Goal: Task Accomplishment & Management: Complete application form

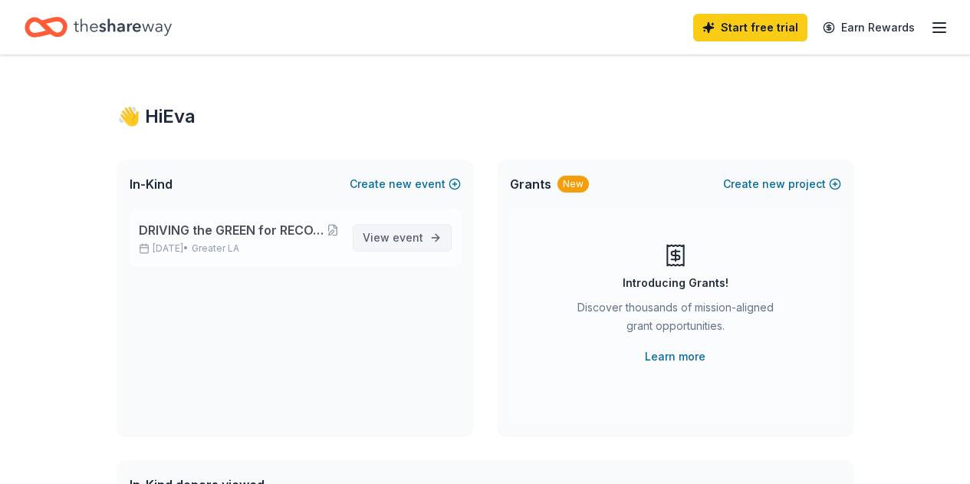
click at [415, 237] on span "event" at bounding box center [408, 237] width 31 height 13
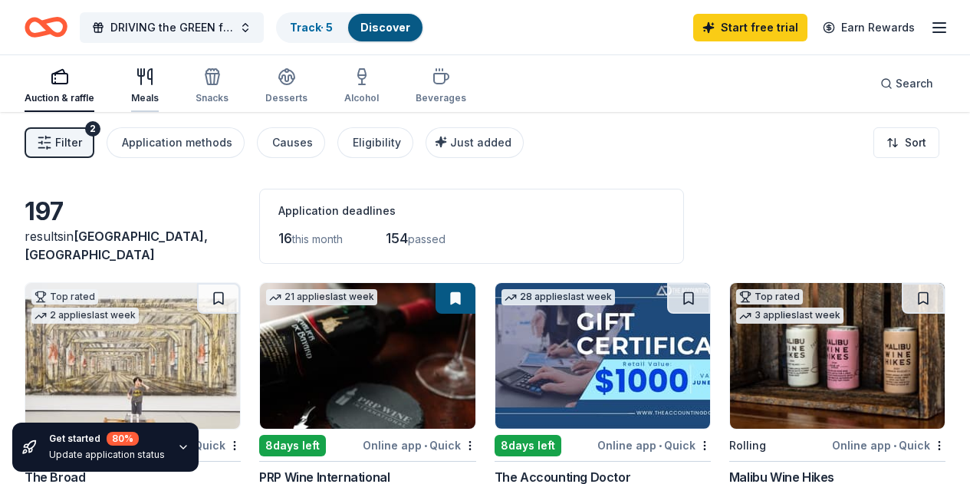
click at [150, 80] on icon "button" at bounding box center [145, 76] width 18 height 18
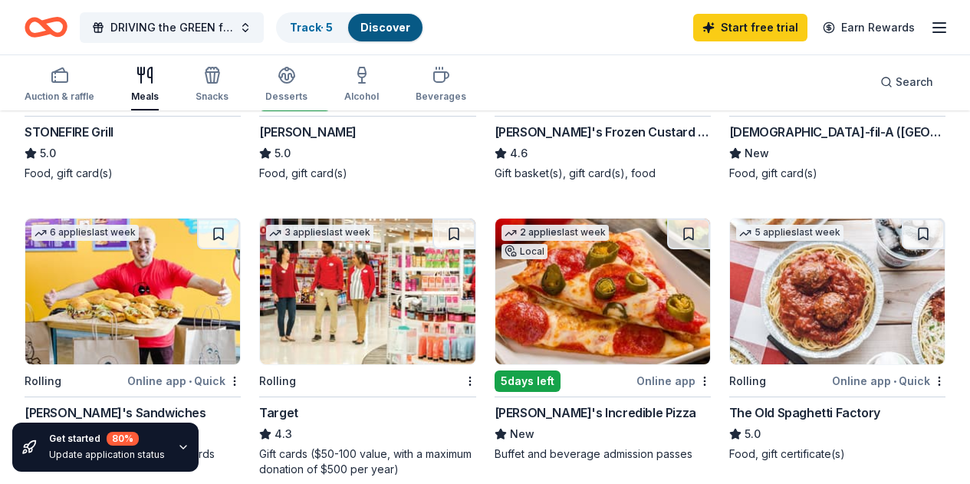
scroll to position [454, 0]
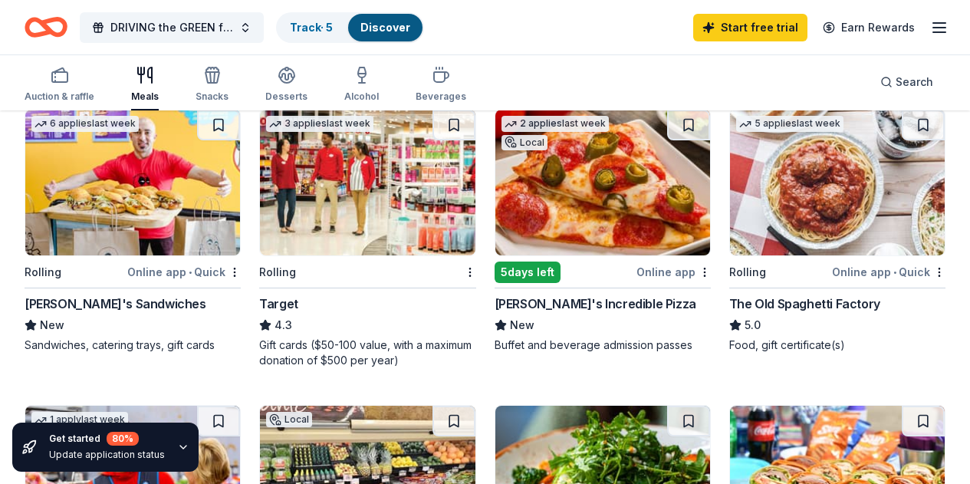
click at [260, 255] on img at bounding box center [367, 183] width 215 height 146
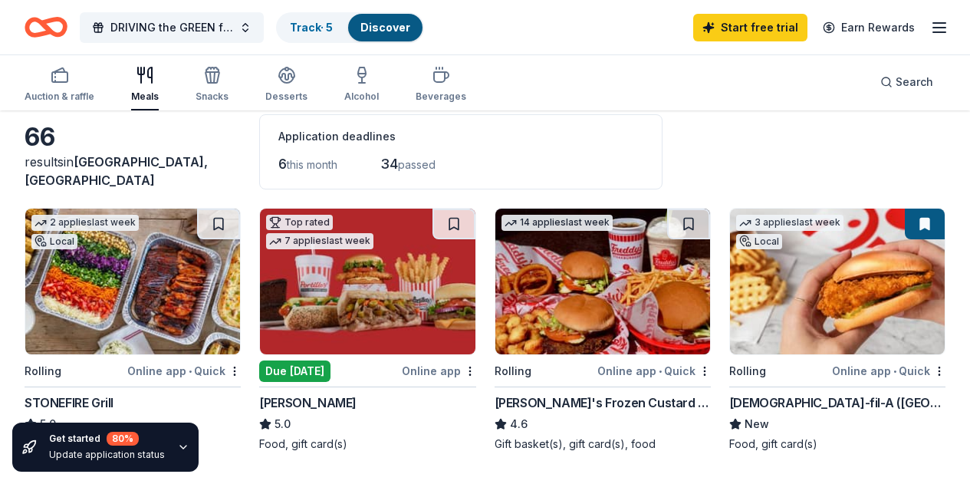
scroll to position [0, 0]
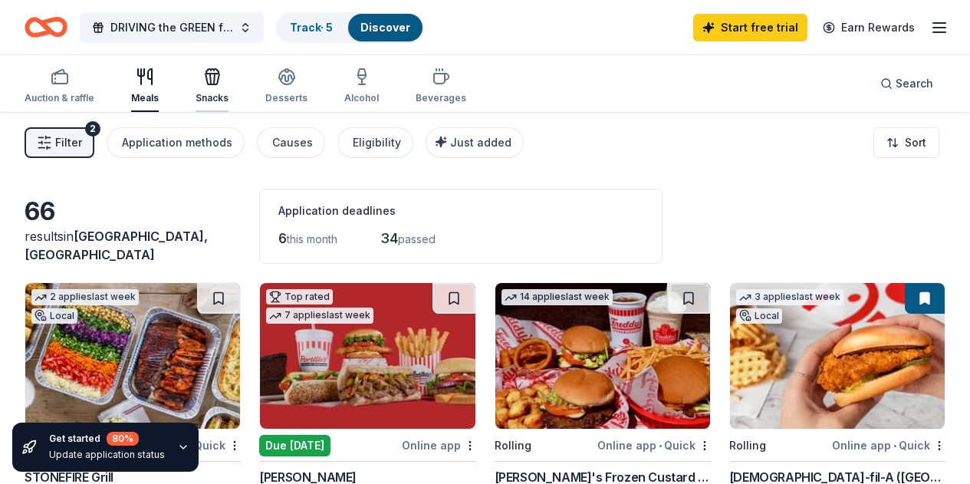
click at [218, 79] on icon "button" at bounding box center [212, 76] width 18 height 18
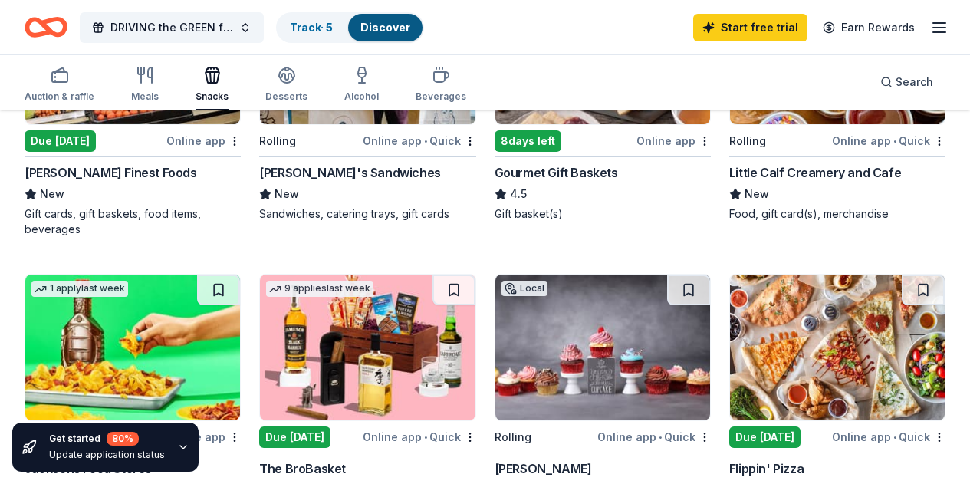
scroll to position [273, 0]
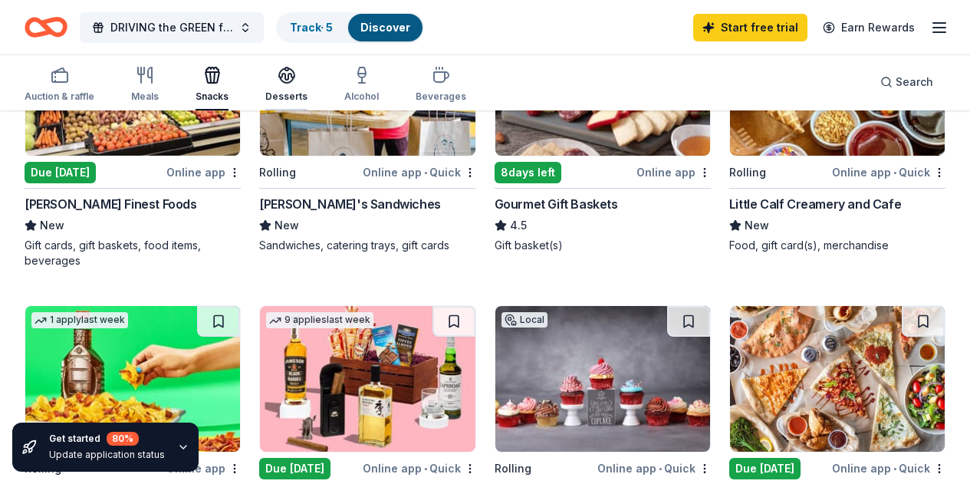
click at [296, 83] on icon "button" at bounding box center [287, 75] width 18 height 18
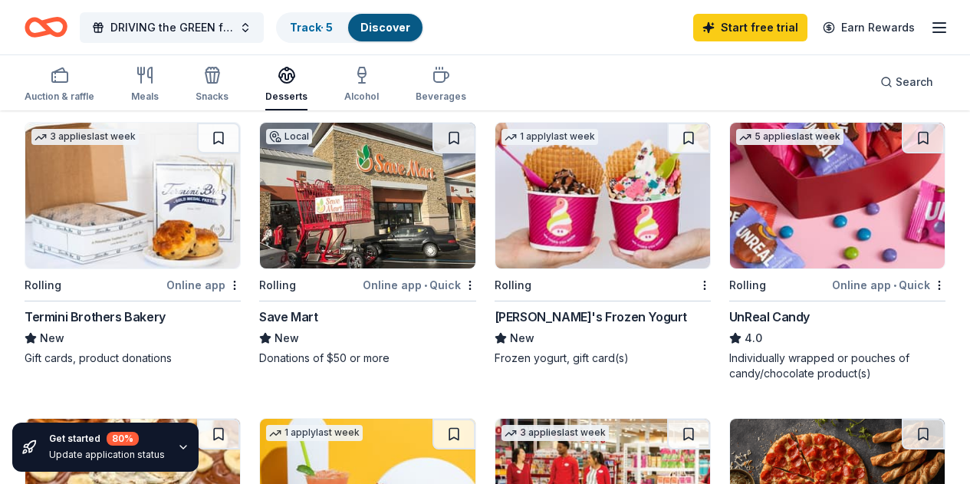
scroll to position [736, 0]
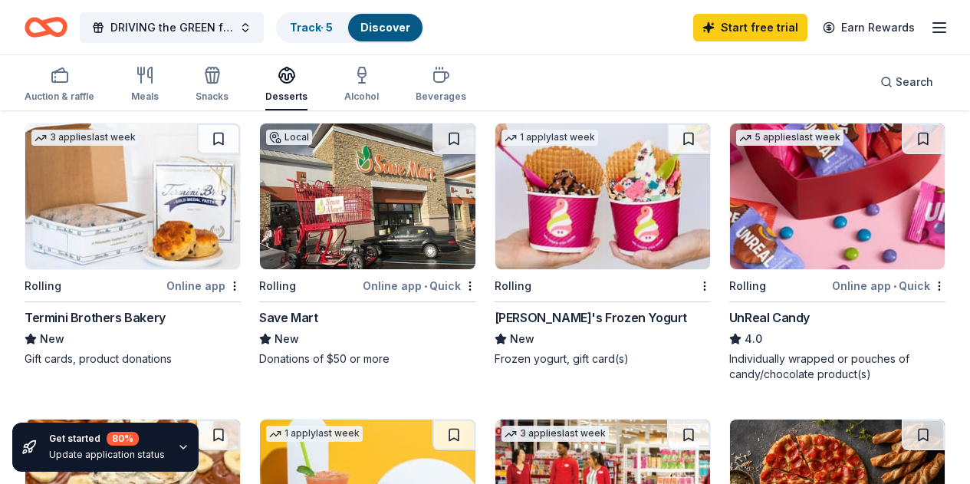
click at [495, 216] on img at bounding box center [602, 196] width 215 height 146
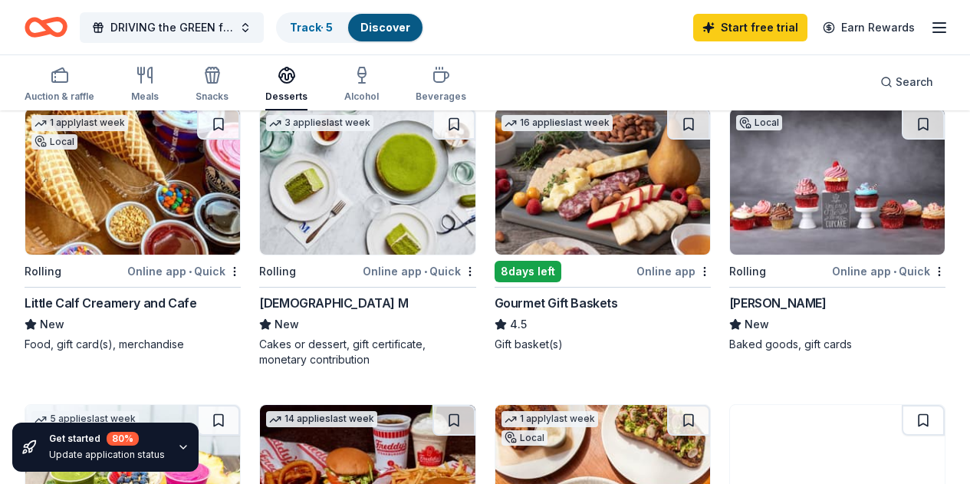
scroll to position [0, 0]
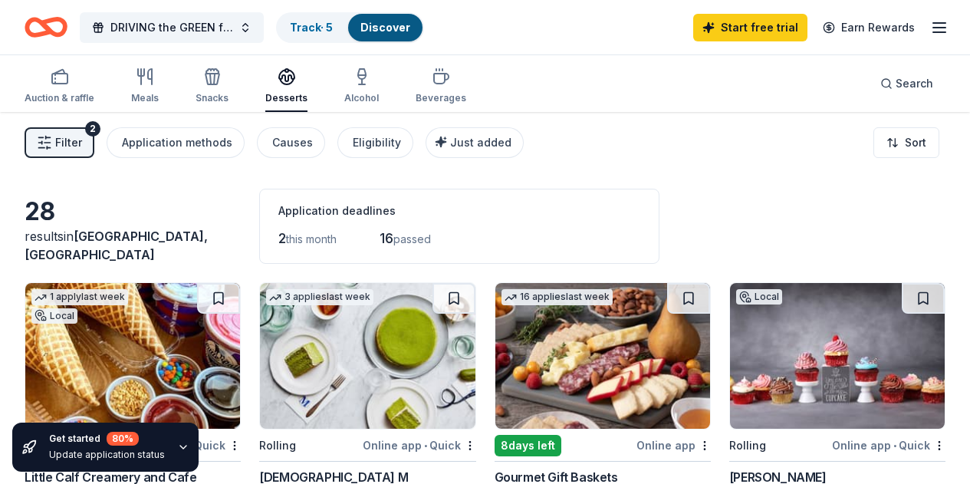
click at [140, 83] on div "Auction & raffle Meals Snacks Desserts Alcohol Beverages" at bounding box center [246, 86] width 442 height 51
click at [94, 87] on div "Auction & raffle" at bounding box center [60, 85] width 70 height 37
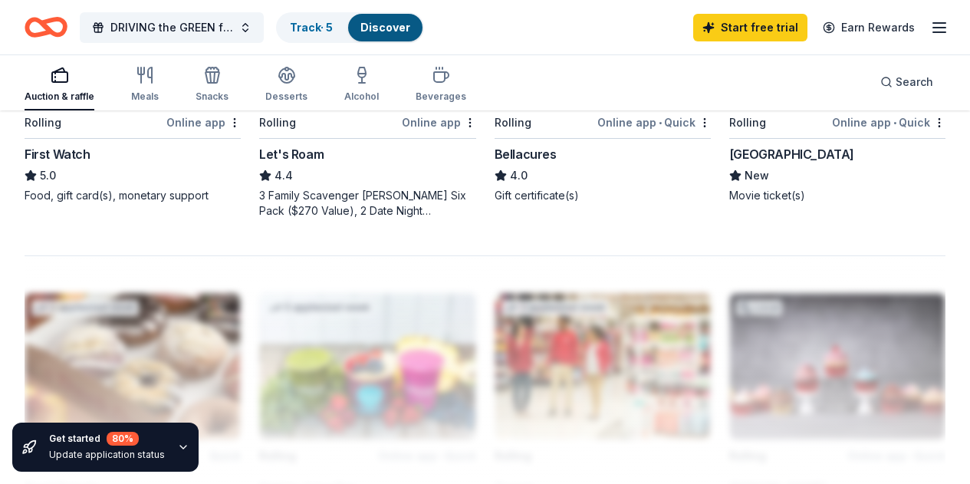
scroll to position [1585, 0]
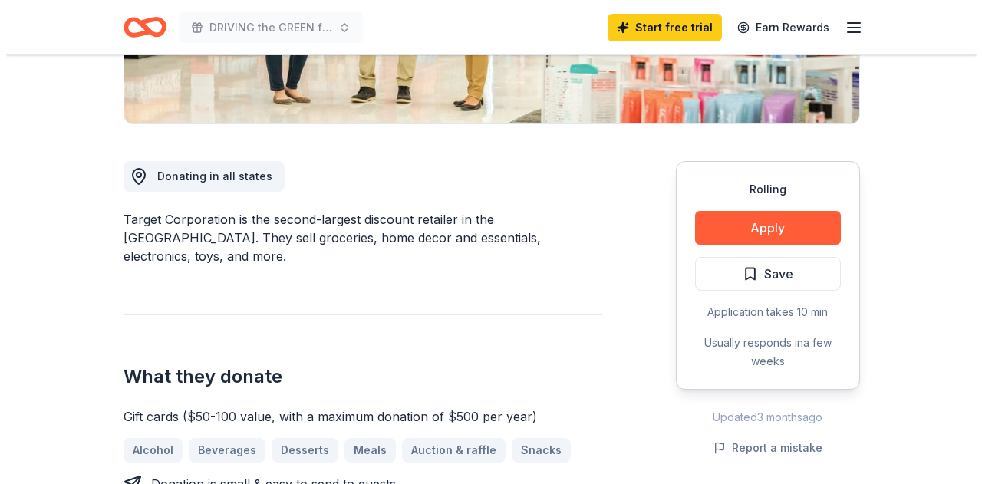
scroll to position [340, 0]
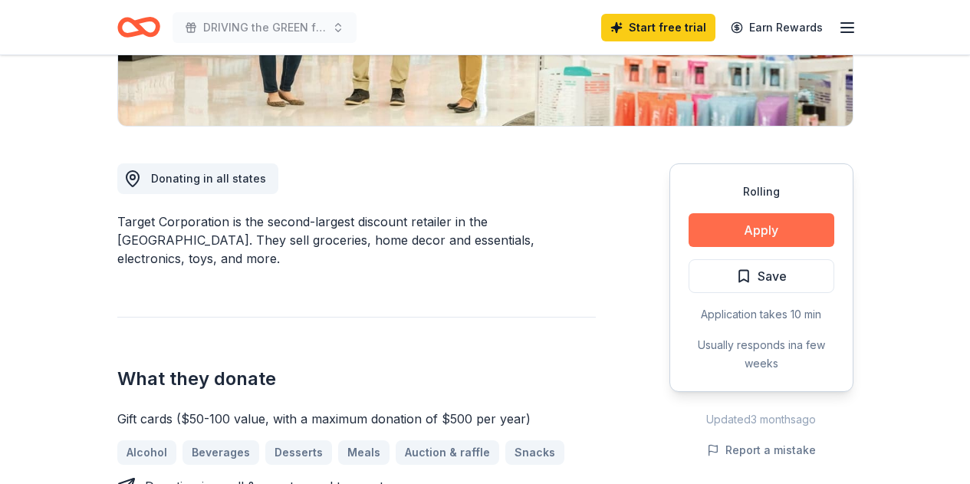
click at [722, 235] on button "Apply" at bounding box center [762, 230] width 146 height 34
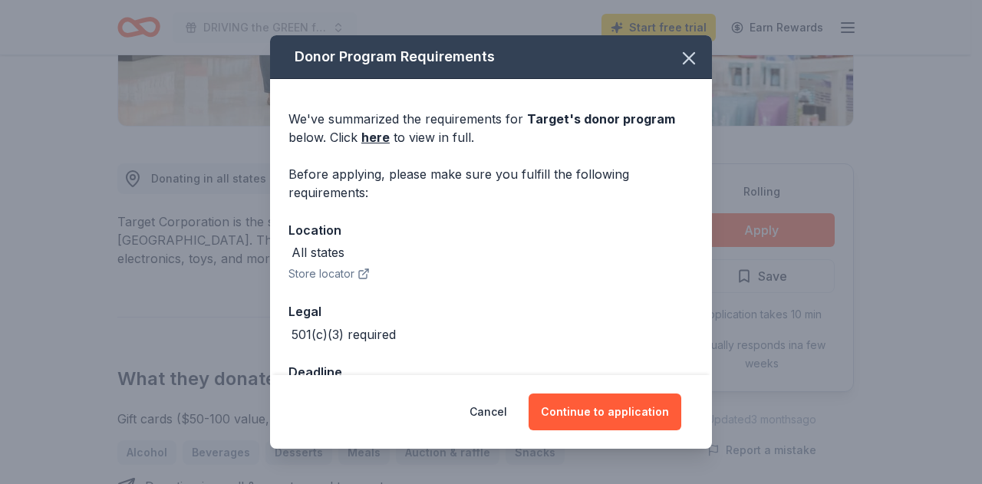
scroll to position [50, 0]
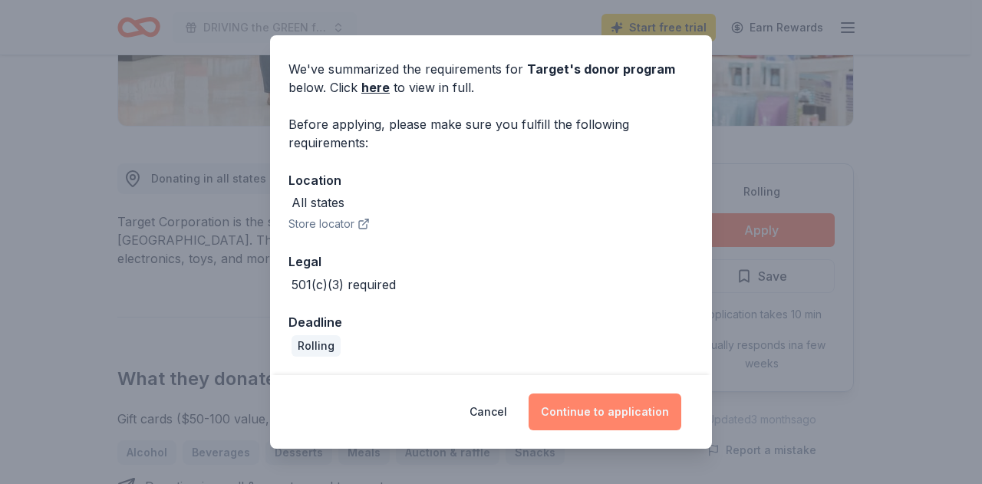
click at [569, 404] on button "Continue to application" at bounding box center [604, 411] width 153 height 37
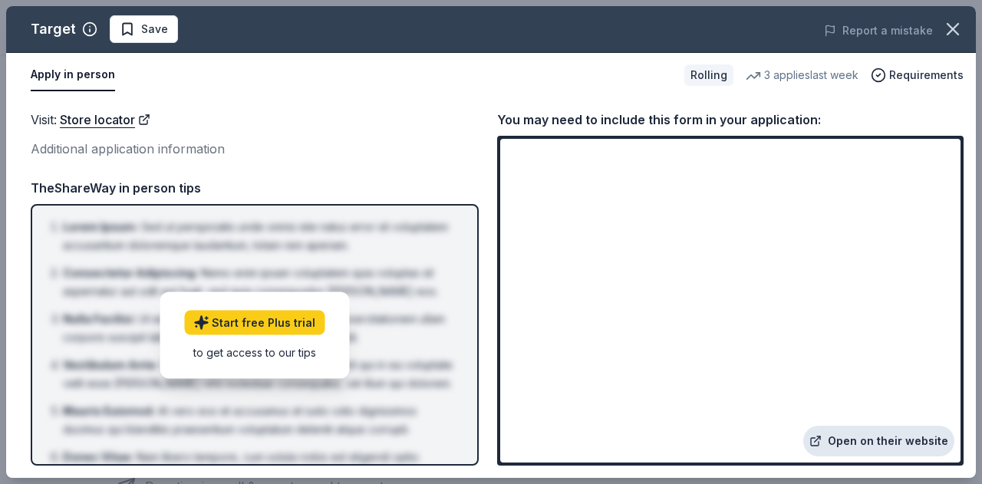
click at [878, 445] on link "Open on their website" at bounding box center [878, 441] width 151 height 31
click at [930, 74] on span "Requirements" at bounding box center [926, 75] width 74 height 18
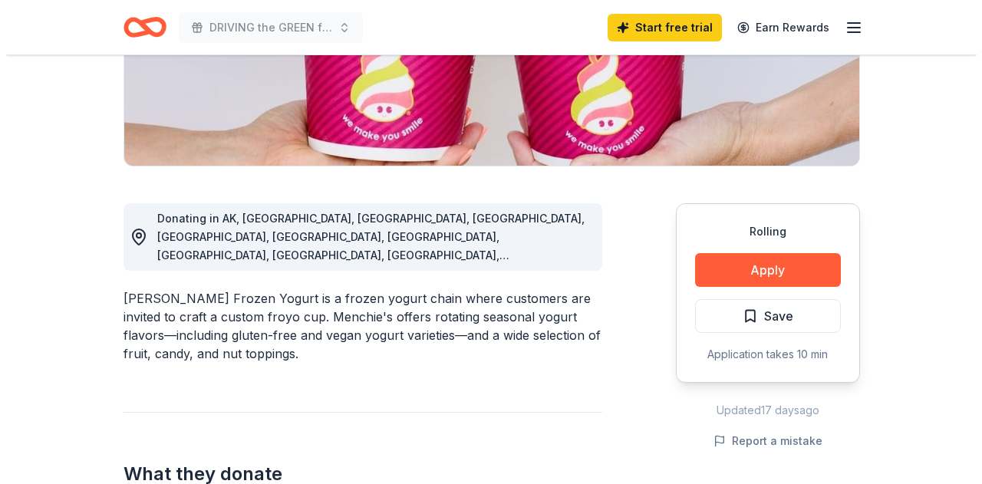
scroll to position [301, 0]
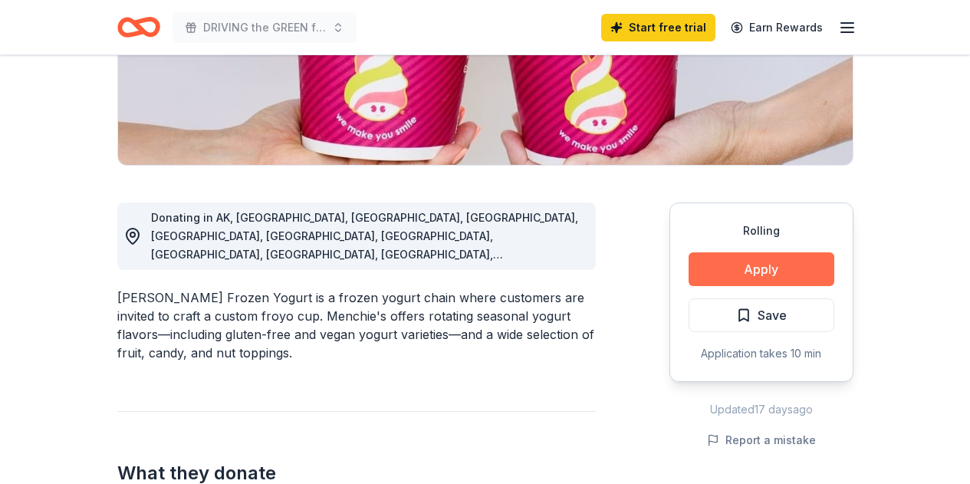
click at [766, 272] on button "Apply" at bounding box center [762, 269] width 146 height 34
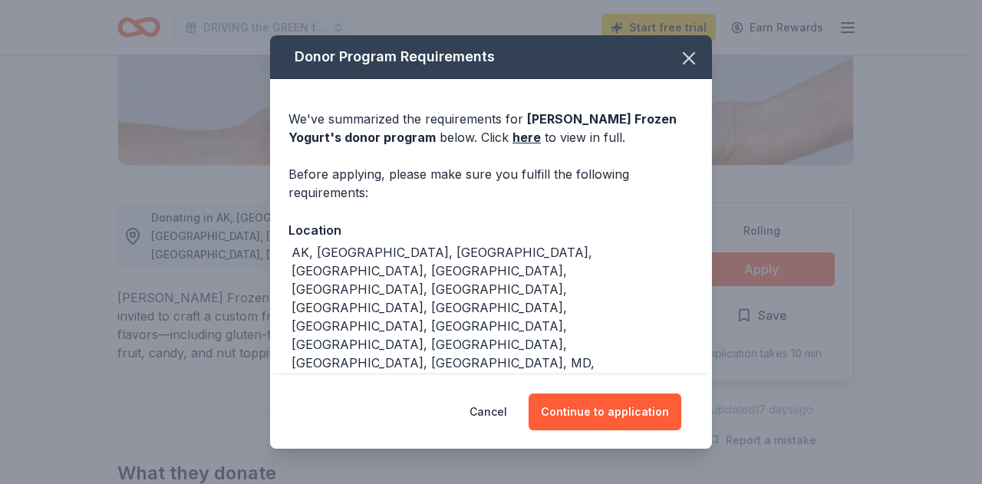
scroll to position [27, 0]
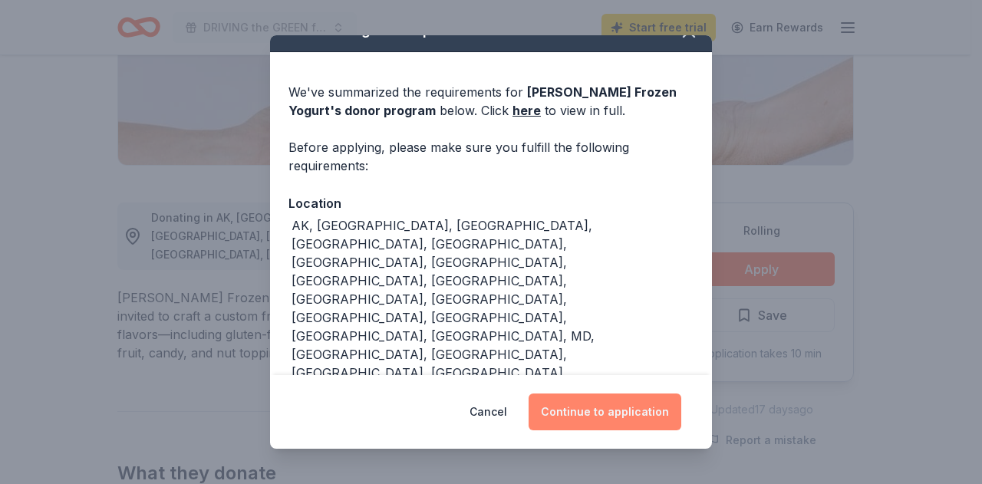
click at [617, 410] on button "Continue to application" at bounding box center [604, 411] width 153 height 37
